Goal: Information Seeking & Learning: Learn about a topic

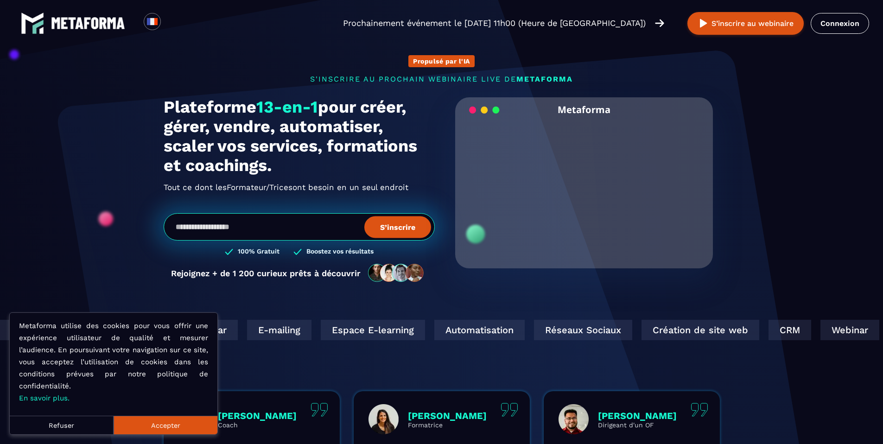
click at [147, 428] on button "Accepter" at bounding box center [166, 425] width 104 height 19
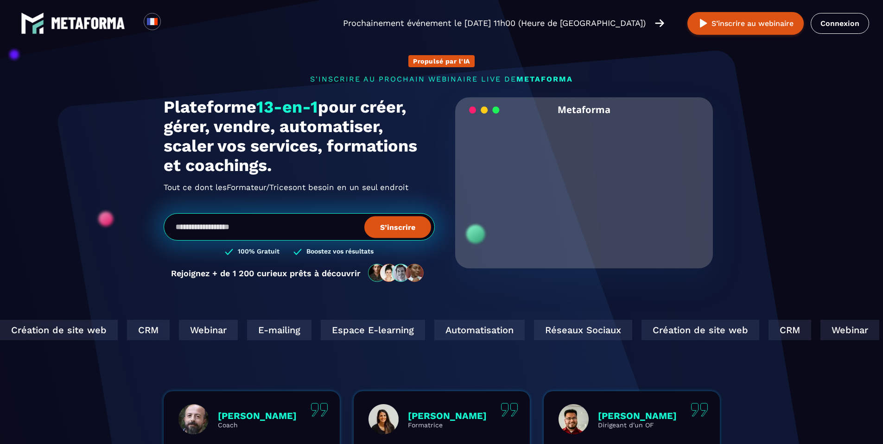
click at [177, 130] on h1 "Plateforme 13-en-1 pour créer, gérer, vendre, automatiser, scaler vos services,…" at bounding box center [299, 136] width 271 height 78
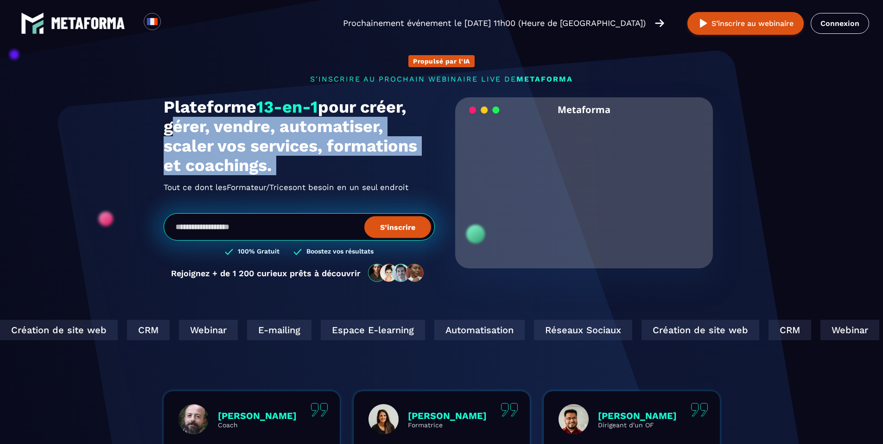
drag, startPoint x: 177, startPoint y: 130, endPoint x: 292, endPoint y: 169, distance: 121.9
click at [292, 169] on h1 "Plateforme 13-en-1 pour créer, gérer, vendre, automatiser, scaler vos services,…" at bounding box center [299, 136] width 271 height 78
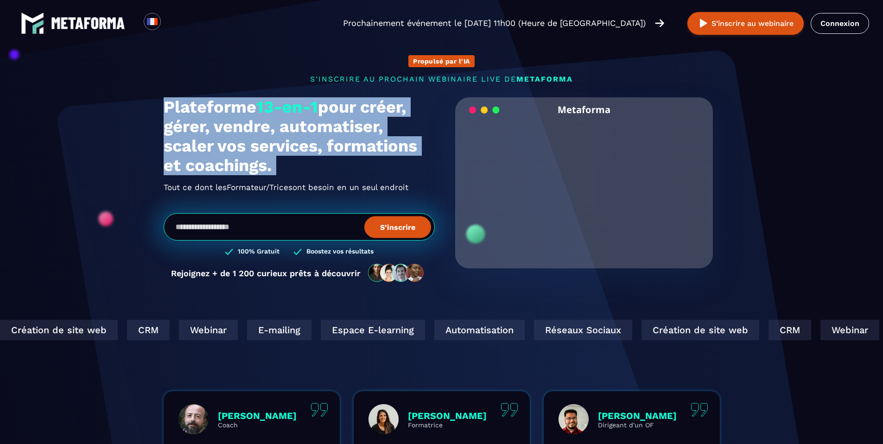
drag, startPoint x: 292, startPoint y: 169, endPoint x: 173, endPoint y: 102, distance: 136.0
click at [173, 102] on h1 "Plateforme 13-en-1 pour créer, gérer, vendre, automatiser, scaler vos services,…" at bounding box center [299, 136] width 271 height 78
drag, startPoint x: 173, startPoint y: 102, endPoint x: 337, endPoint y: 177, distance: 179.5
click at [337, 177] on div "Plateforme 13-en-1 pour créer, gérer, vendre, automatiser, scaler vos services,…" at bounding box center [299, 145] width 271 height 97
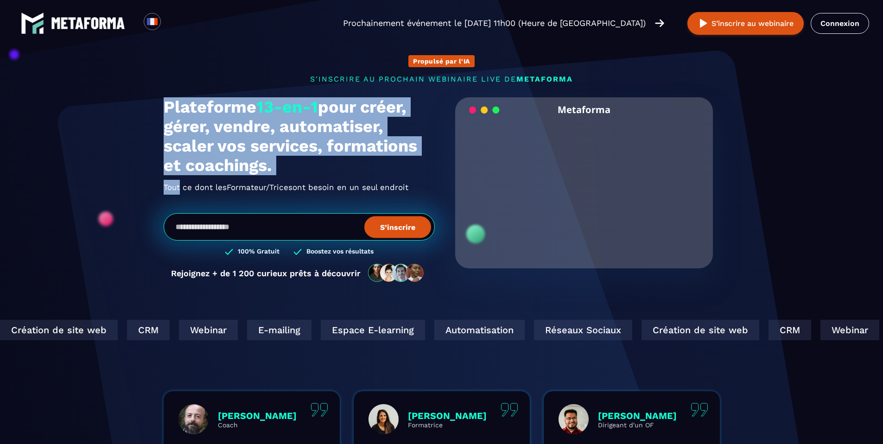
click at [337, 177] on div "Plateforme 13-en-1 pour créer, gérer, vendre, automatiser, scaler vos services,…" at bounding box center [299, 145] width 271 height 97
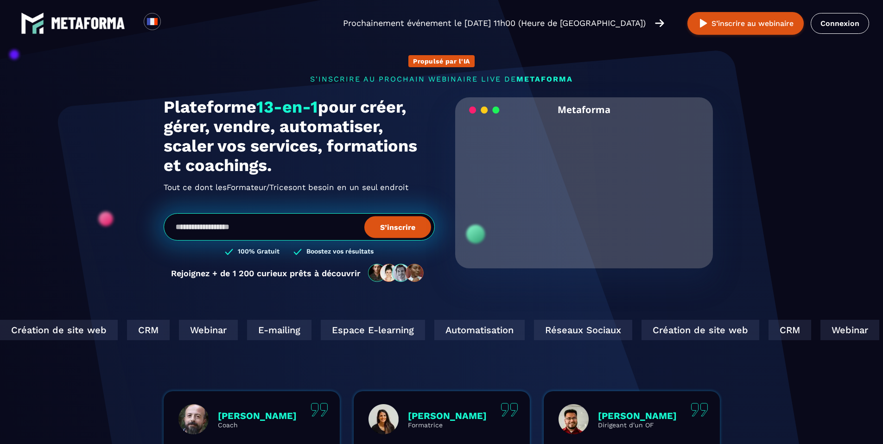
click at [337, 177] on div "Plateforme 13-en-1 pour créer, gérer, vendre, automatiser, scaler vos services,…" at bounding box center [299, 145] width 271 height 97
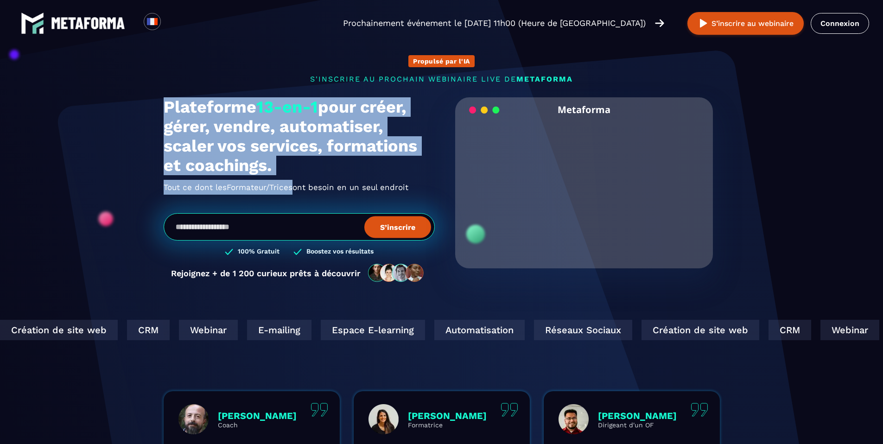
drag, startPoint x: 337, startPoint y: 177, endPoint x: 206, endPoint y: 123, distance: 140.8
click at [207, 124] on div "Plateforme 13-en-1 pour créer, gérer, vendre, automatiser, scaler vos services,…" at bounding box center [299, 145] width 271 height 97
click at [206, 123] on h1 "Plateforme 13-en-1 pour créer, gérer, vendre, automatiser, scaler vos services,…" at bounding box center [299, 136] width 271 height 78
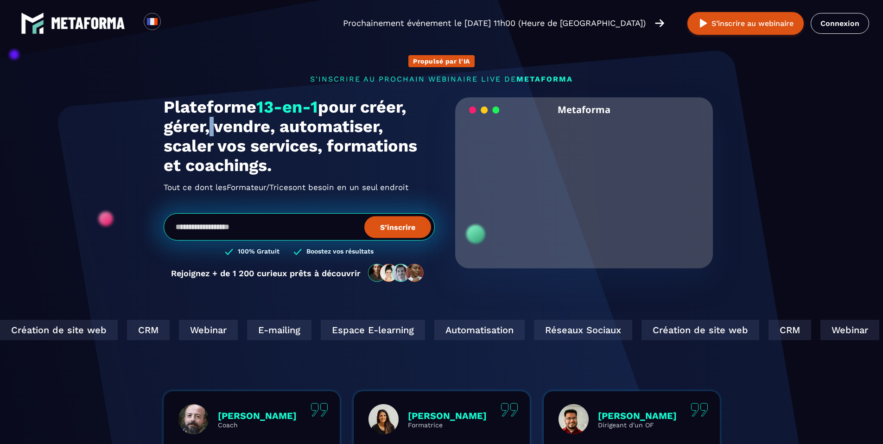
click at [206, 123] on h1 "Plateforme 13-en-1 pour créer, gérer, vendre, automatiser, scaler vos services,…" at bounding box center [299, 136] width 271 height 78
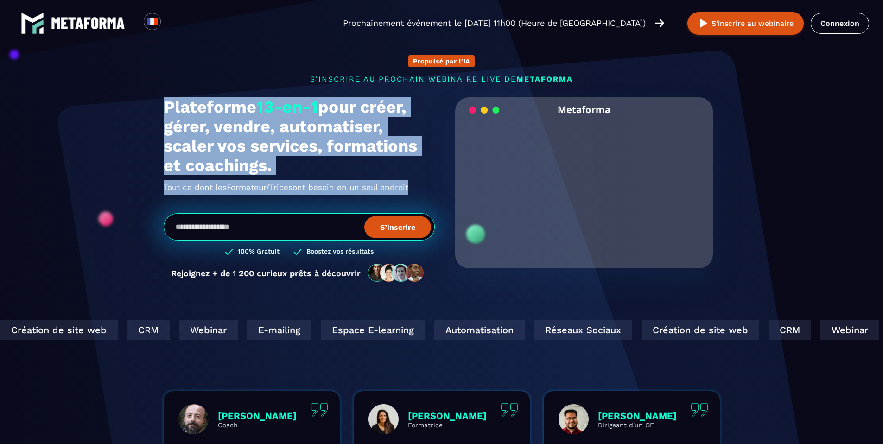
drag, startPoint x: 206, startPoint y: 123, endPoint x: 341, endPoint y: 185, distance: 148.0
click at [341, 185] on div "Plateforme 13-en-1 pour créer, gérer, vendre, automatiser, scaler vos services,…" at bounding box center [299, 145] width 271 height 97
click at [341, 185] on h2 "Tout ce dont les Formateur/Trices Coach En Ligne ont besoin en un seul endroit" at bounding box center [299, 187] width 271 height 15
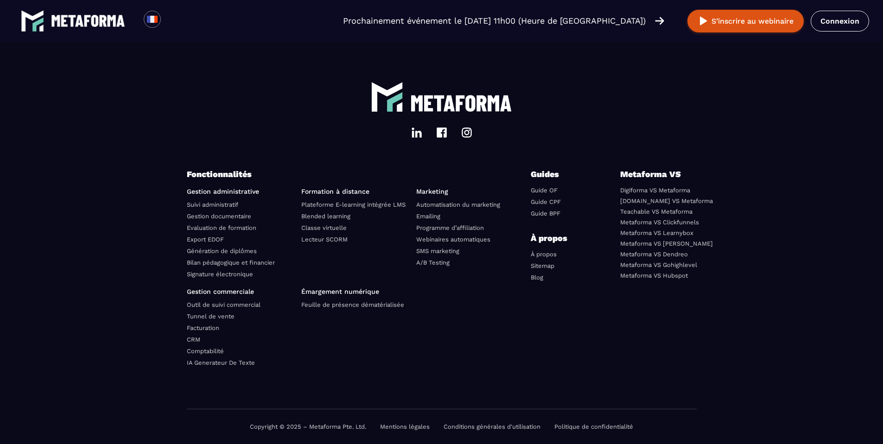
scroll to position [3186, 0]
click at [134, 283] on footer "Fonctionnalités Gestion administrative Suivi administratif Gestion documentaire…" at bounding box center [441, 248] width 883 height 391
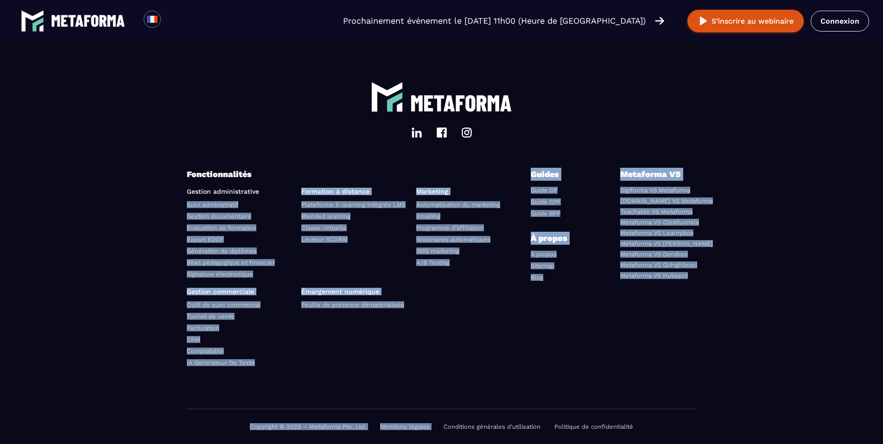
drag, startPoint x: 197, startPoint y: 264, endPoint x: 556, endPoint y: 421, distance: 392.1
click at [556, 421] on footer "Fonctionnalités Gestion administrative Suivi administratif Gestion documentaire…" at bounding box center [441, 248] width 883 height 391
click at [547, 392] on div "Fonctionnalités Gestion administrative Suivi administratif Gestion documentaire…" at bounding box center [442, 289] width 510 height 242
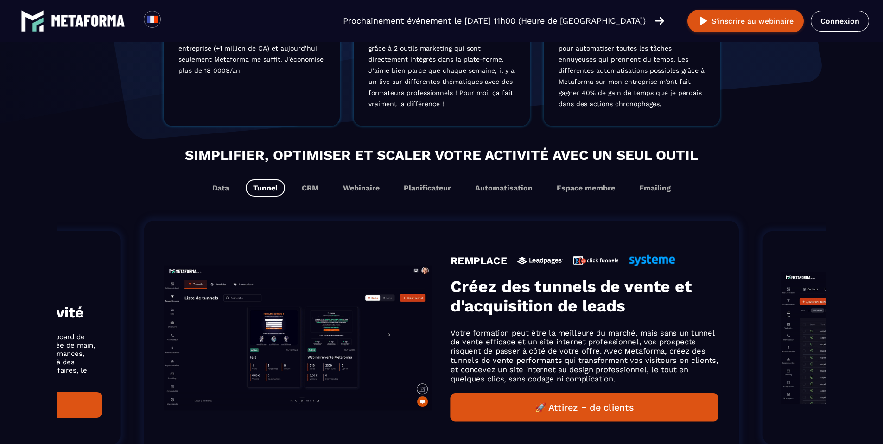
scroll to position [0, 0]
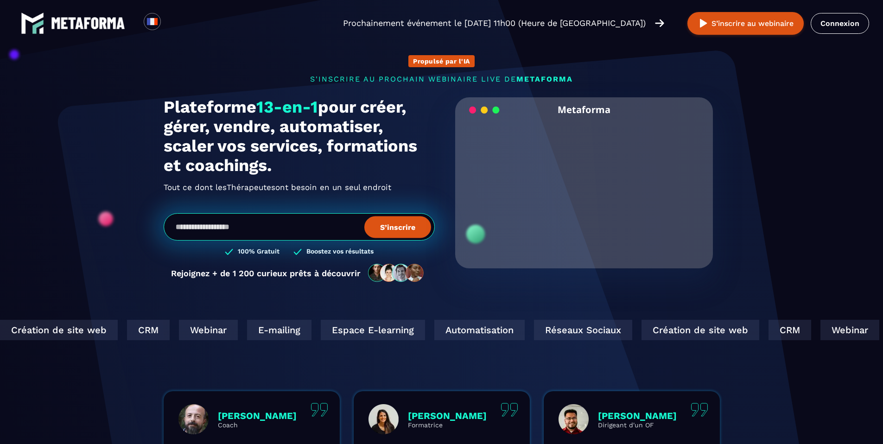
click at [202, 100] on h1 "Plateforme 13-en-1 pour créer, gérer, vendre, automatiser, scaler vos services,…" at bounding box center [299, 136] width 271 height 78
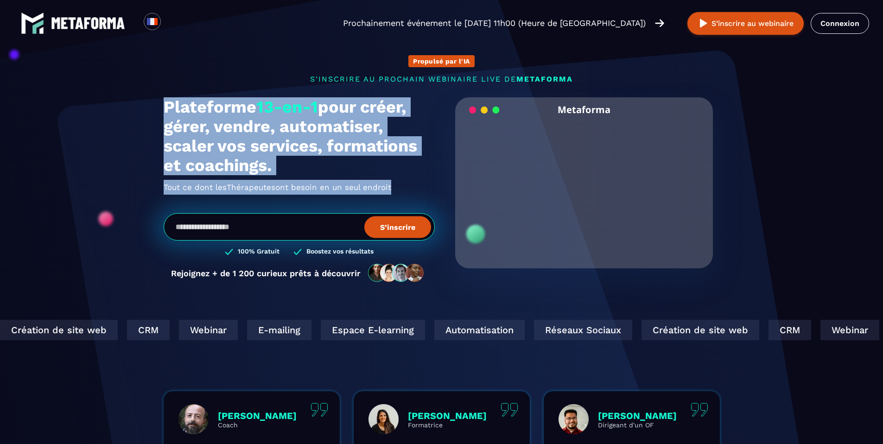
drag, startPoint x: 202, startPoint y: 100, endPoint x: 325, endPoint y: 185, distance: 149.6
click at [325, 185] on div "Plateforme 13-en-1 pour créer, gérer, vendre, automatiser, scaler vos services,…" at bounding box center [299, 145] width 271 height 97
click at [326, 185] on h2 "Tout ce dont les Thérapeutes Agences ont besoin en un seul endroit" at bounding box center [299, 187] width 271 height 15
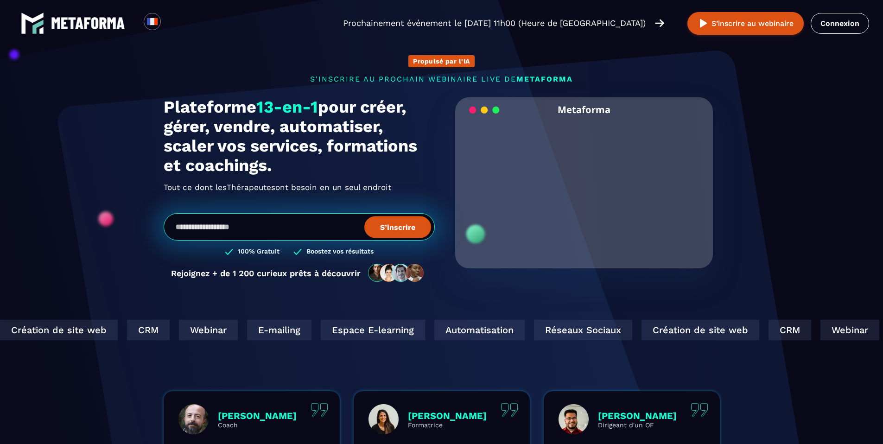
click at [326, 185] on h2 "Tout ce dont les Thérapeutes Agences ont besoin en un seul endroit" at bounding box center [299, 187] width 271 height 15
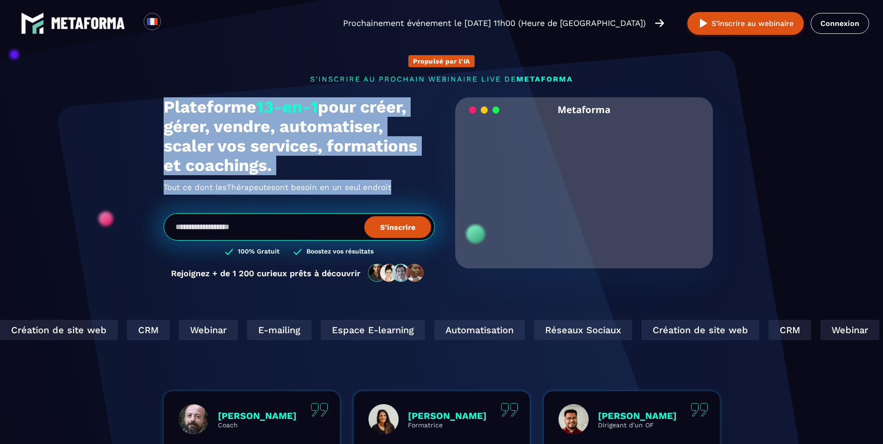
drag, startPoint x: 326, startPoint y: 185, endPoint x: 291, endPoint y: 109, distance: 84.3
click at [291, 109] on div "Plateforme 13-en-1 pour créer, gérer, vendre, automatiser, scaler vos services,…" at bounding box center [299, 145] width 271 height 97
click at [291, 109] on span "13-en-1" at bounding box center [287, 106] width 62 height 19
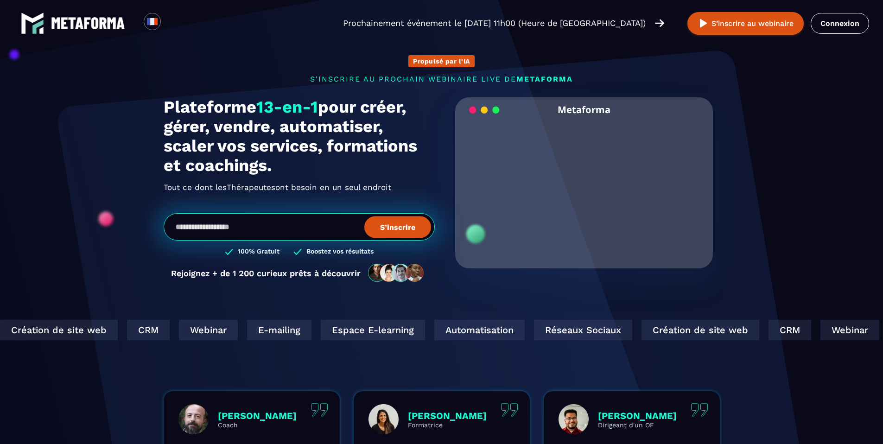
click at [291, 109] on span "13-en-1" at bounding box center [287, 106] width 62 height 19
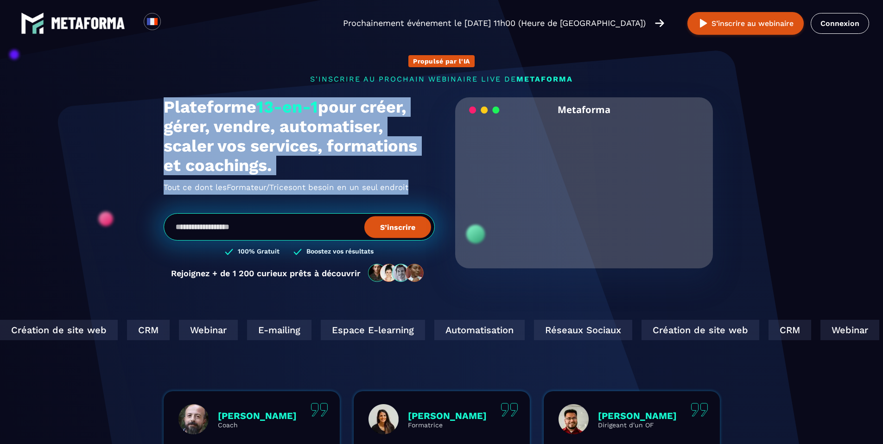
drag, startPoint x: 291, startPoint y: 109, endPoint x: 371, endPoint y: 191, distance: 115.1
click at [371, 191] on div "Plateforme 13-en-1 pour créer, gérer, vendre, automatiser, scaler vos services,…" at bounding box center [299, 145] width 271 height 97
click at [371, 191] on h2 "Tout ce dont les Formateur/Trices Coach En Ligne ont besoin en un seul endroit" at bounding box center [299, 187] width 271 height 15
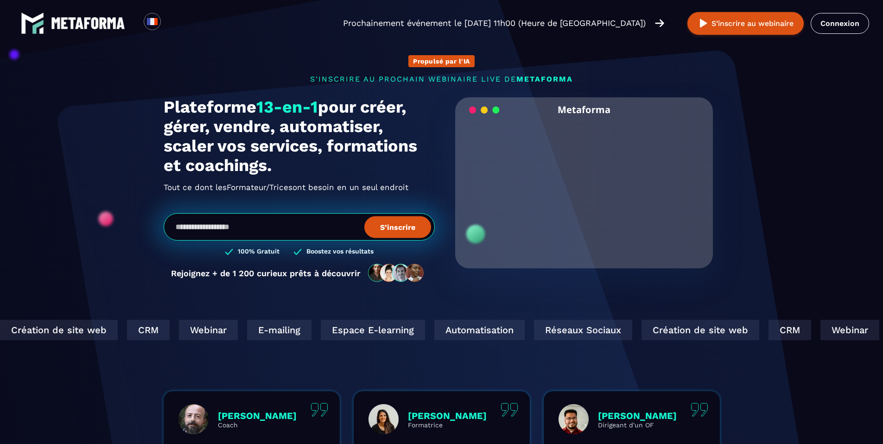
click at [371, 191] on h2 "Tout ce dont les Formateur/Trices Coach En Ligne ont besoin en un seul endroit" at bounding box center [299, 187] width 271 height 15
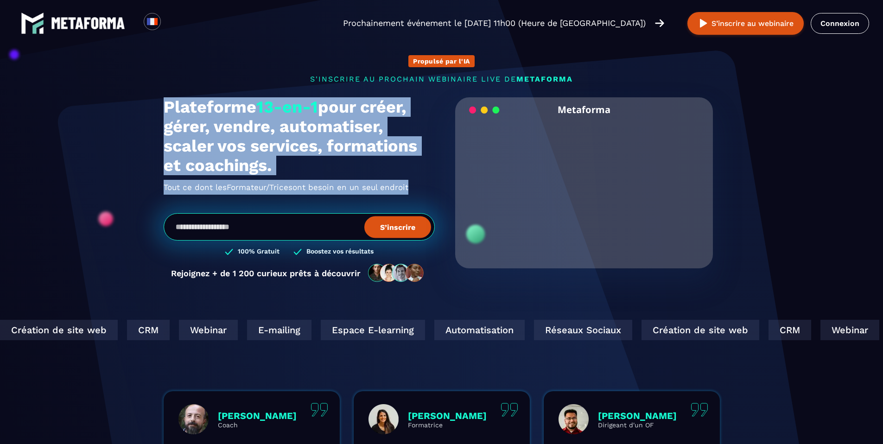
drag, startPoint x: 371, startPoint y: 191, endPoint x: 285, endPoint y: 106, distance: 121.3
click at [285, 106] on div "Plateforme 13-en-1 pour créer, gérer, vendre, automatiser, scaler vos services,…" at bounding box center [299, 145] width 271 height 97
click at [285, 106] on span "13-en-1" at bounding box center [287, 106] width 62 height 19
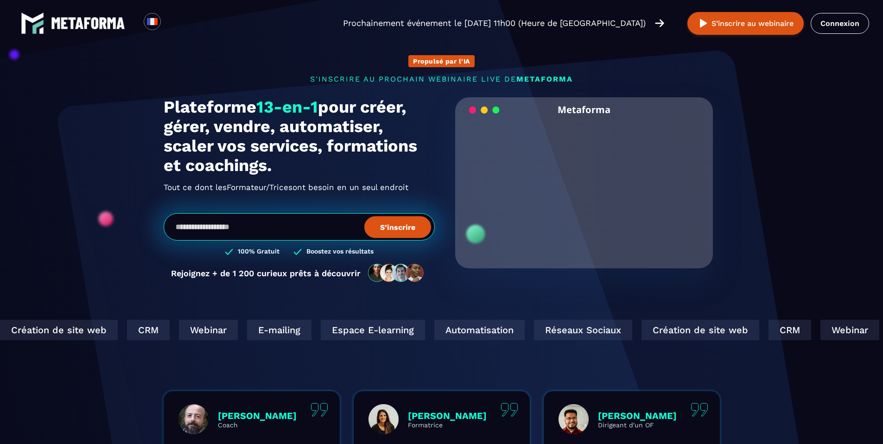
click at [285, 106] on span "13-en-1" at bounding box center [287, 106] width 62 height 19
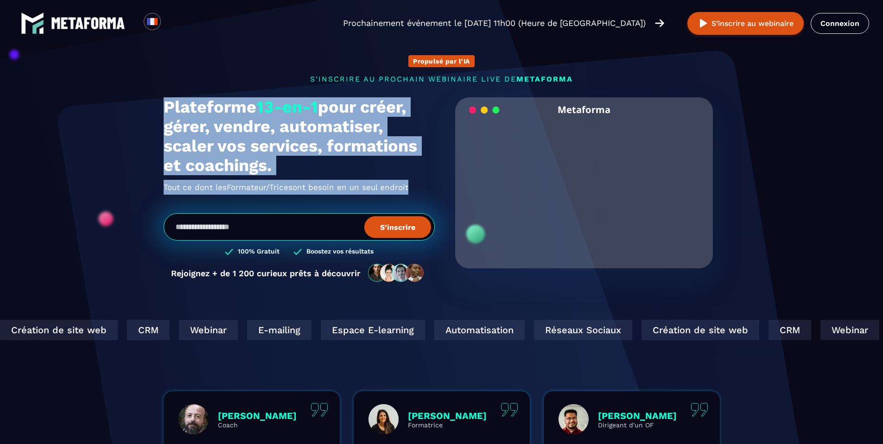
drag, startPoint x: 285, startPoint y: 106, endPoint x: 399, endPoint y: 190, distance: 141.3
click at [399, 191] on div "Plateforme 13-en-1 pour créer, gérer, vendre, automatiser, scaler vos services,…" at bounding box center [299, 145] width 271 height 97
click at [399, 190] on h2 "Tout ce dont les Formateur/Trices Coach En Ligne ont besoin en un seul endroit" at bounding box center [299, 187] width 271 height 15
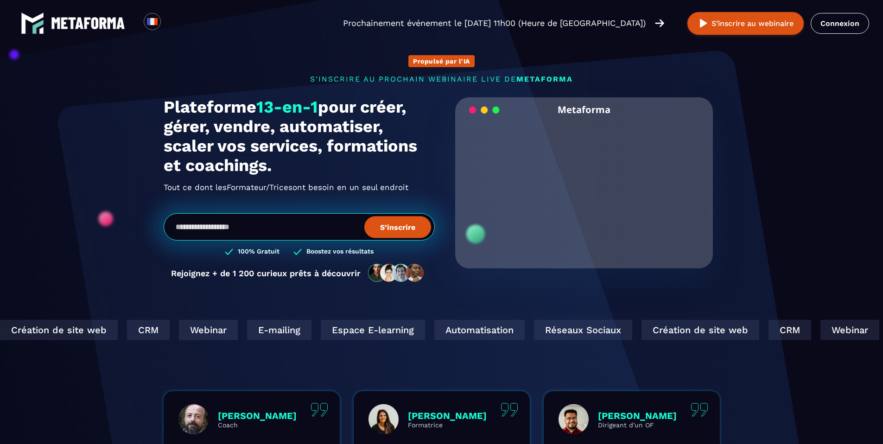
click at [399, 190] on h2 "Tout ce dont les Formateur/Trices Coach En Ligne ont besoin en un seul endroit" at bounding box center [299, 187] width 271 height 15
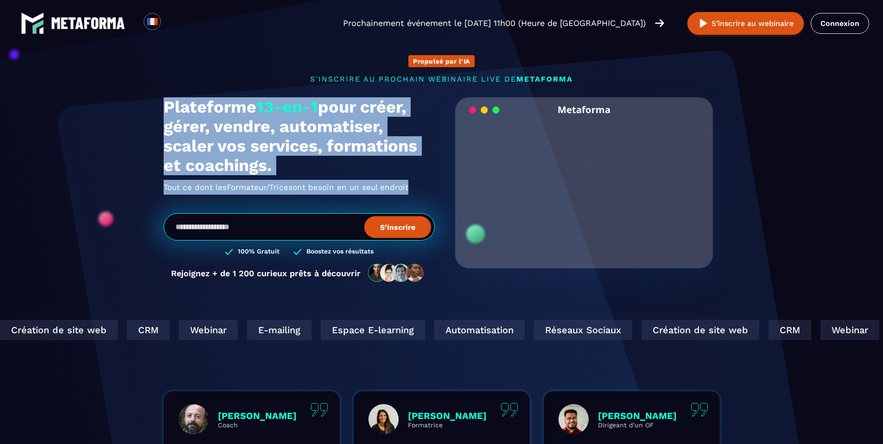
drag, startPoint x: 398, startPoint y: 190, endPoint x: 324, endPoint y: 112, distance: 107.3
click at [325, 113] on div "Plateforme 13-en-1 pour créer, gérer, vendre, automatiser, scaler vos services,…" at bounding box center [299, 145] width 271 height 97
click at [324, 112] on h1 "Plateforme 13-en-1 pour créer, gérer, vendre, automatiser, scaler vos services,…" at bounding box center [299, 136] width 271 height 78
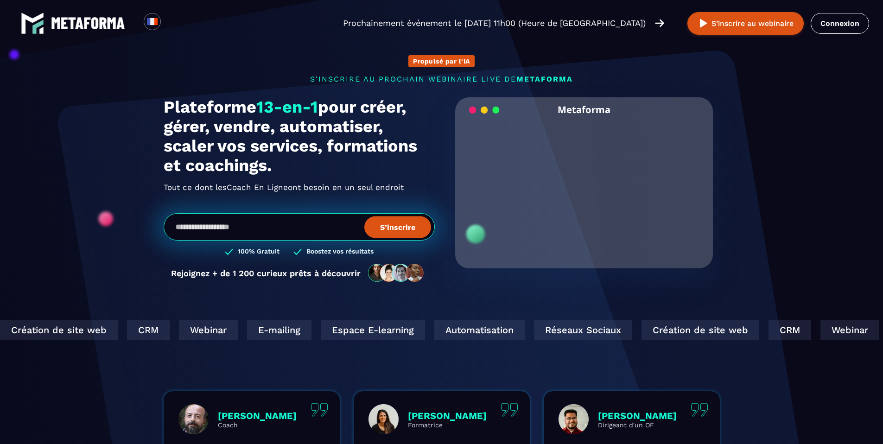
click at [324, 112] on h1 "Plateforme 13-en-1 pour créer, gérer, vendre, automatiser, scaler vos services,…" at bounding box center [299, 136] width 271 height 78
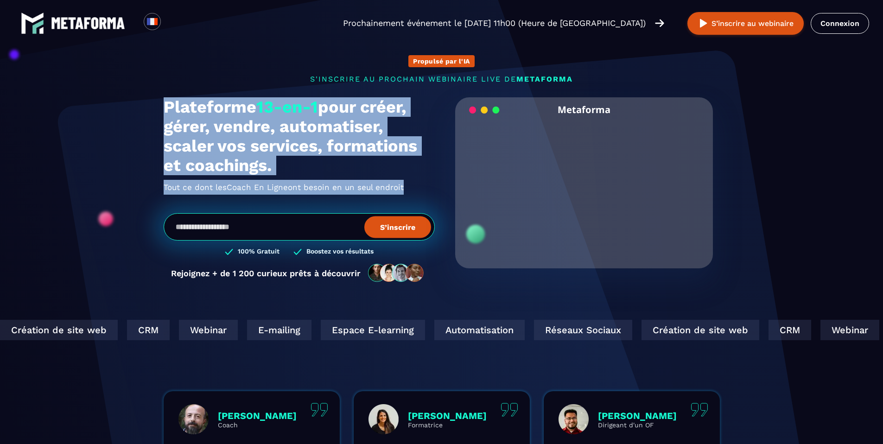
drag, startPoint x: 324, startPoint y: 112, endPoint x: 409, endPoint y: 198, distance: 121.3
click at [411, 200] on div "Plateforme 13-en-1 pour créer, gérer, vendre, automatiser, scaler vos services,…" at bounding box center [299, 194] width 271 height 195
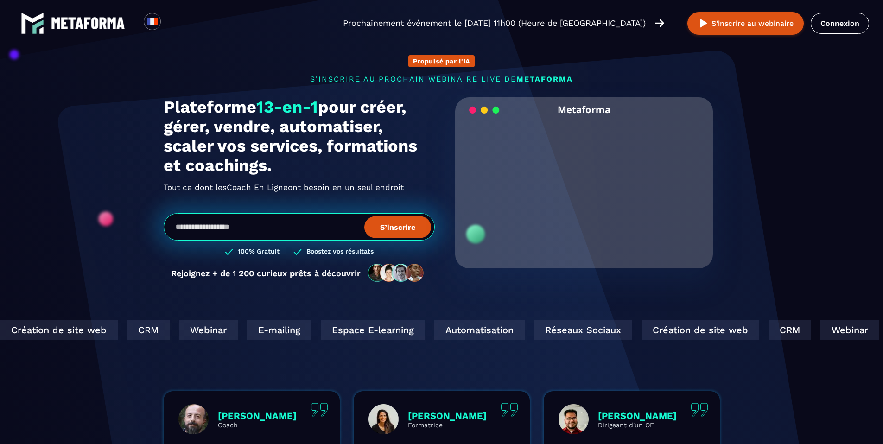
click at [407, 195] on div "Plateforme 13-en-1 pour créer, gérer, vendre, automatiser, scaler vos services,…" at bounding box center [299, 194] width 271 height 195
drag, startPoint x: 407, startPoint y: 195, endPoint x: 317, endPoint y: 125, distance: 114.1
click at [317, 125] on div "Plateforme 13-en-1 pour créer, gérer, vendre, automatiser, scaler vos services,…" at bounding box center [299, 194] width 271 height 195
click at [317, 125] on h1 "Plateforme 13-en-1 pour créer, gérer, vendre, automatiser, scaler vos services,…" at bounding box center [299, 136] width 271 height 78
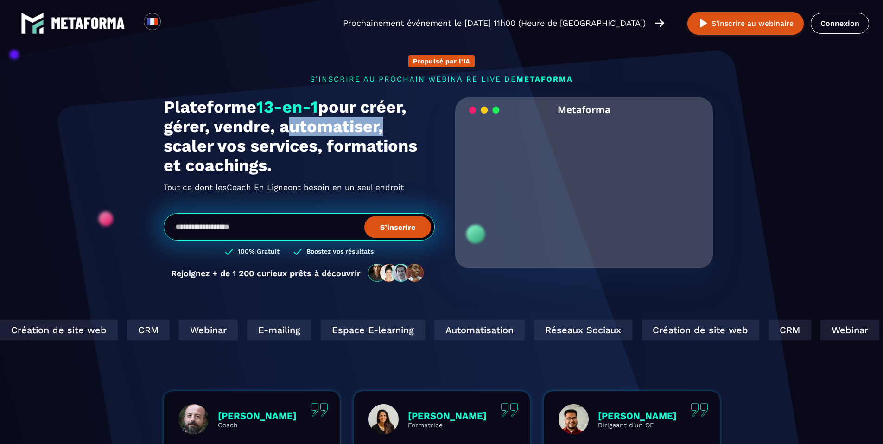
click at [317, 125] on h1 "Plateforme 13-en-1 pour créer, gérer, vendre, automatiser, scaler vos services,…" at bounding box center [299, 136] width 271 height 78
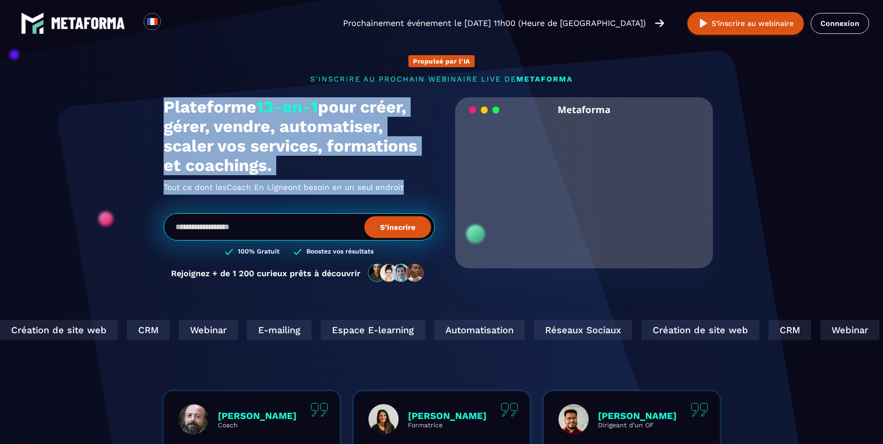
drag, startPoint x: 317, startPoint y: 125, endPoint x: 386, endPoint y: 184, distance: 90.8
click at [386, 184] on div "Plateforme 13-en-1 pour créer, gérer, vendre, automatiser, scaler vos services,…" at bounding box center [299, 145] width 271 height 97
click at [386, 184] on h2 "Tout ce dont les Coach En Ligne Infopreneurs ont besoin en un seul endroit" at bounding box center [299, 187] width 271 height 15
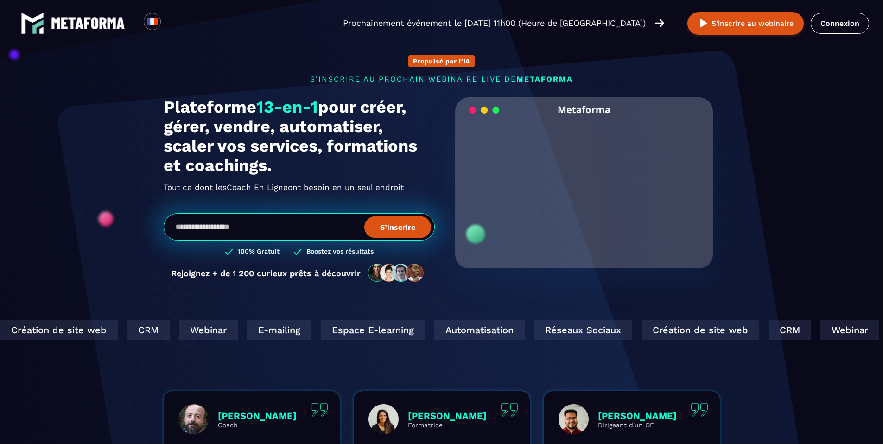
click at [386, 184] on h2 "Tout ce dont les Coach En Ligne Infopreneurs ont besoin en un seul endroit" at bounding box center [299, 187] width 271 height 15
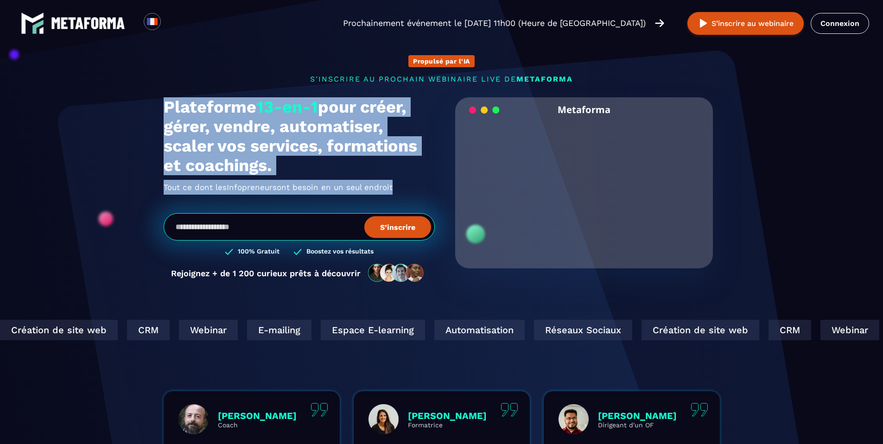
drag, startPoint x: 386, startPoint y: 184, endPoint x: 306, endPoint y: 133, distance: 95.2
click at [306, 133] on div "Plateforme 13-en-1 pour créer, gérer, vendre, automatiser, scaler vos services,…" at bounding box center [299, 145] width 271 height 97
click at [306, 133] on h1 "Plateforme 13-en-1 pour créer, gérer, vendre, automatiser, scaler vos services,…" at bounding box center [299, 136] width 271 height 78
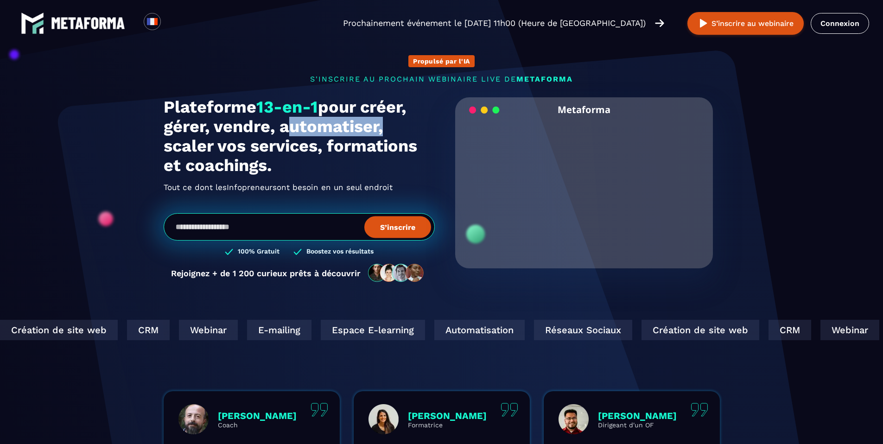
click at [306, 133] on h1 "Plateforme 13-en-1 pour créer, gérer, vendre, automatiser, scaler vos services,…" at bounding box center [299, 136] width 271 height 78
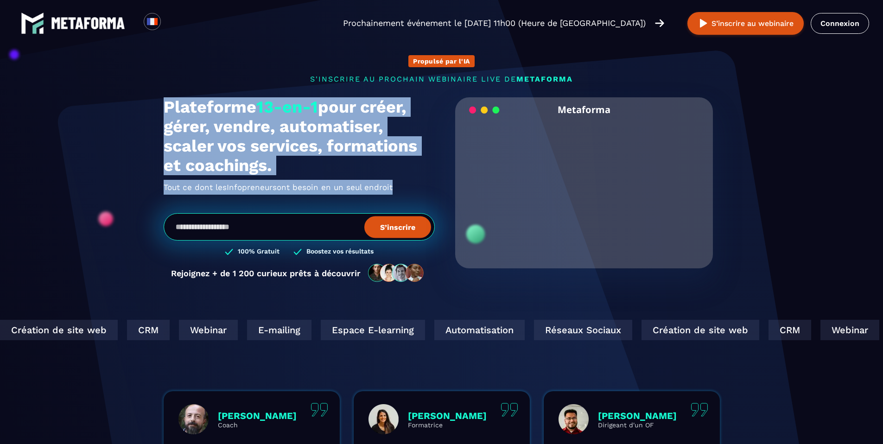
drag, startPoint x: 306, startPoint y: 133, endPoint x: 361, endPoint y: 192, distance: 80.4
click at [361, 192] on div "Plateforme 13-en-1 pour créer, gérer, vendre, automatiser, scaler vos services,…" at bounding box center [299, 145] width 271 height 97
click at [360, 191] on h2 "Tout ce dont les Infopreneurs Organismes De Formation ont besoin en un seul end…" at bounding box center [299, 187] width 271 height 15
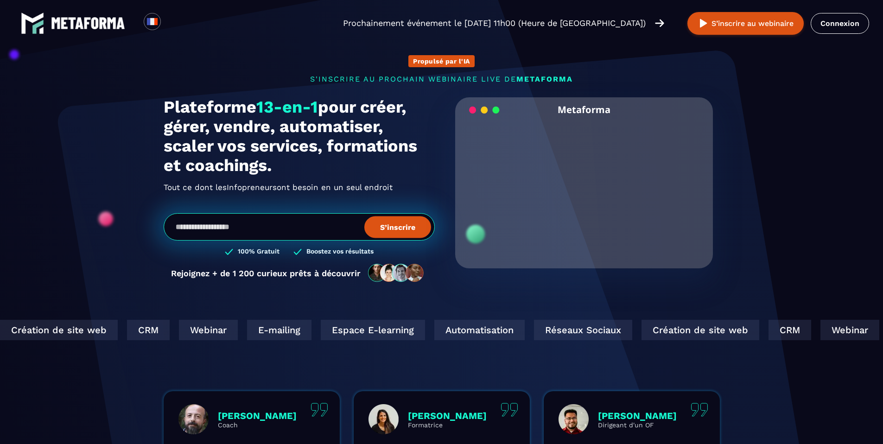
click at [360, 191] on h2 "Tout ce dont les Infopreneurs Organismes De Formation ont besoin en un seul end…" at bounding box center [299, 187] width 271 height 15
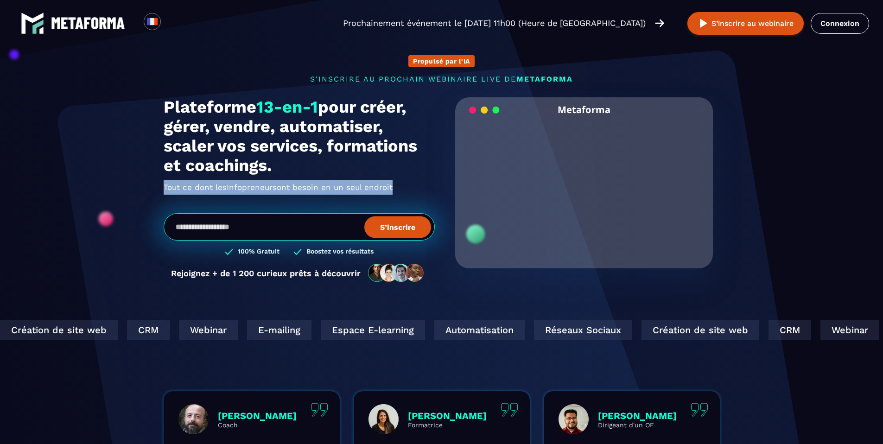
drag, startPoint x: 360, startPoint y: 191, endPoint x: 326, endPoint y: 139, distance: 62.4
click at [326, 139] on div "Plateforme 13-en-1 pour créer, gérer, vendre, automatiser, scaler vos services,…" at bounding box center [299, 145] width 271 height 97
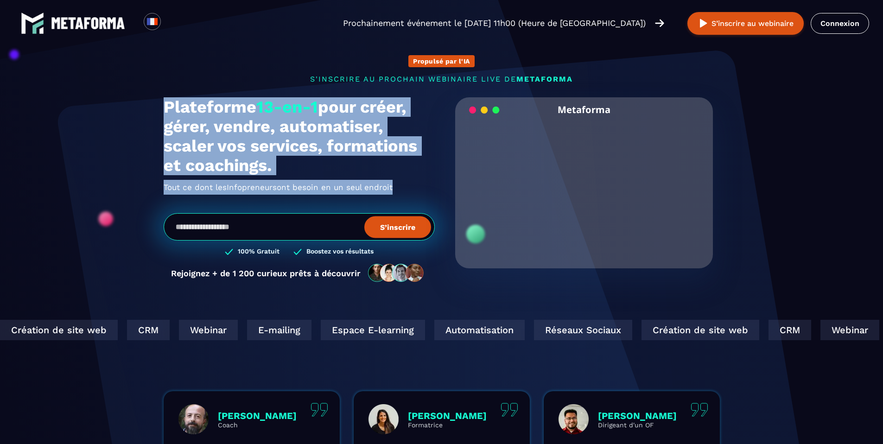
click at [326, 139] on h1 "Plateforme 13-en-1 pour créer, gérer, vendre, automatiser, scaler vos services,…" at bounding box center [299, 136] width 271 height 78
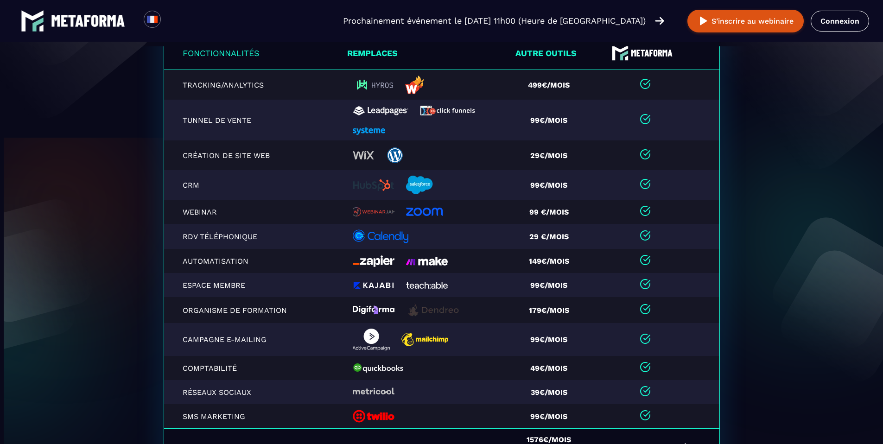
scroll to position [1898, 0]
drag, startPoint x: 142, startPoint y: 81, endPoint x: 145, endPoint y: 90, distance: 10.0
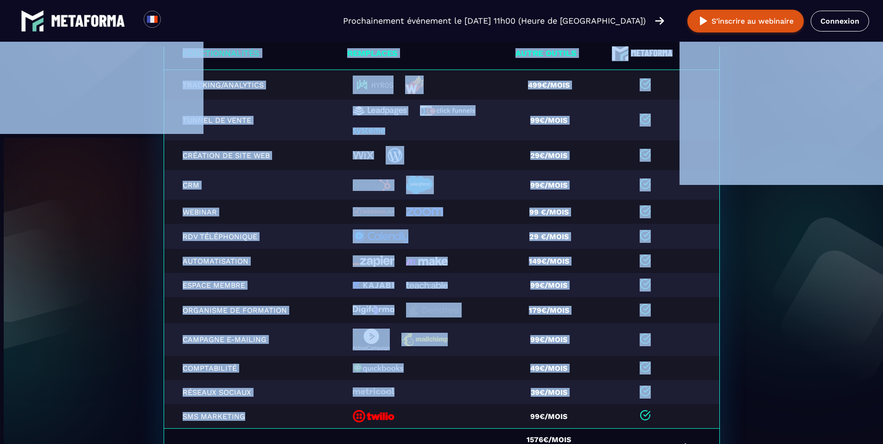
drag, startPoint x: 271, startPoint y: 408, endPoint x: 184, endPoint y: 91, distance: 327.9
click at [270, 160] on p "Création de site web" at bounding box center [235, 155] width 104 height 9
